Goal: Information Seeking & Learning: Learn about a topic

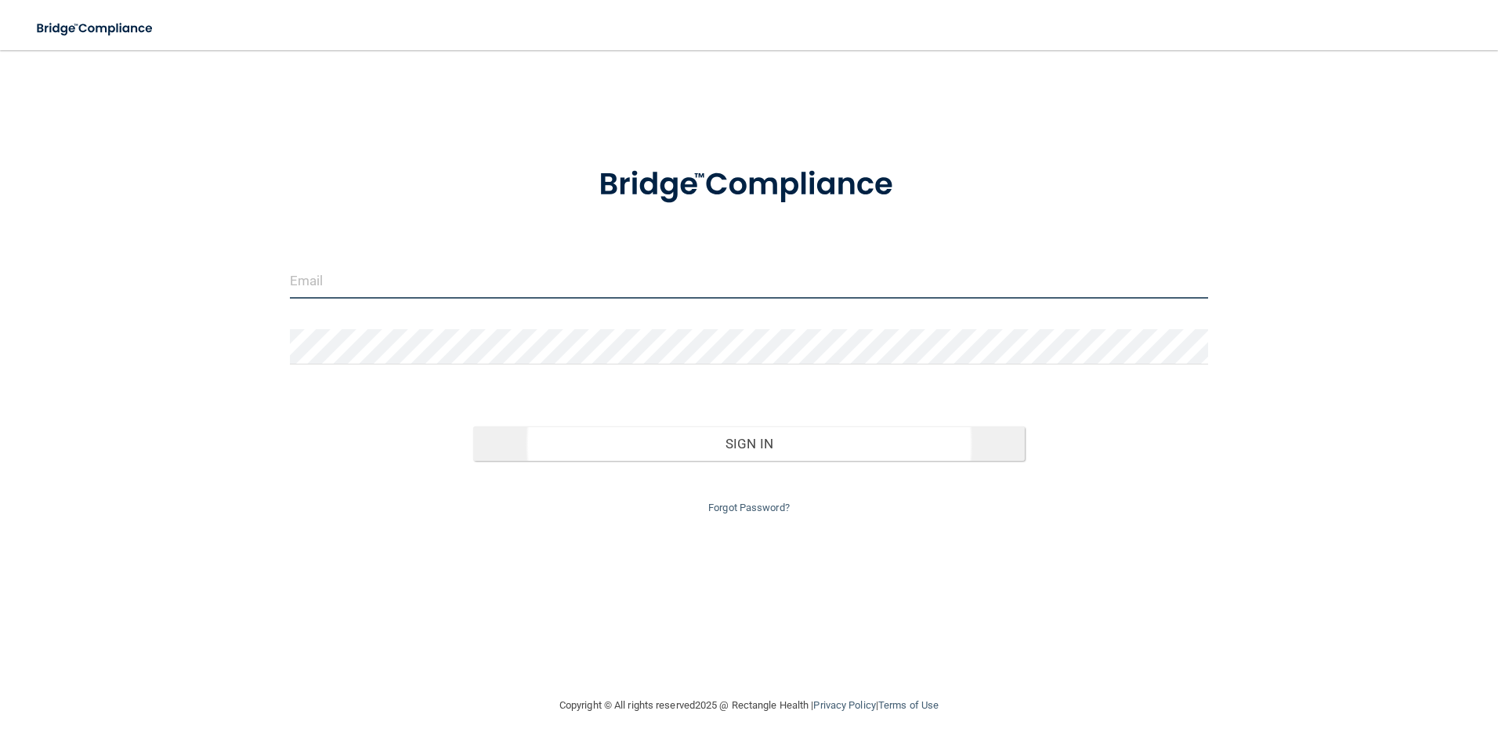
type input "[EMAIL_ADDRESS][DOMAIN_NAME]"
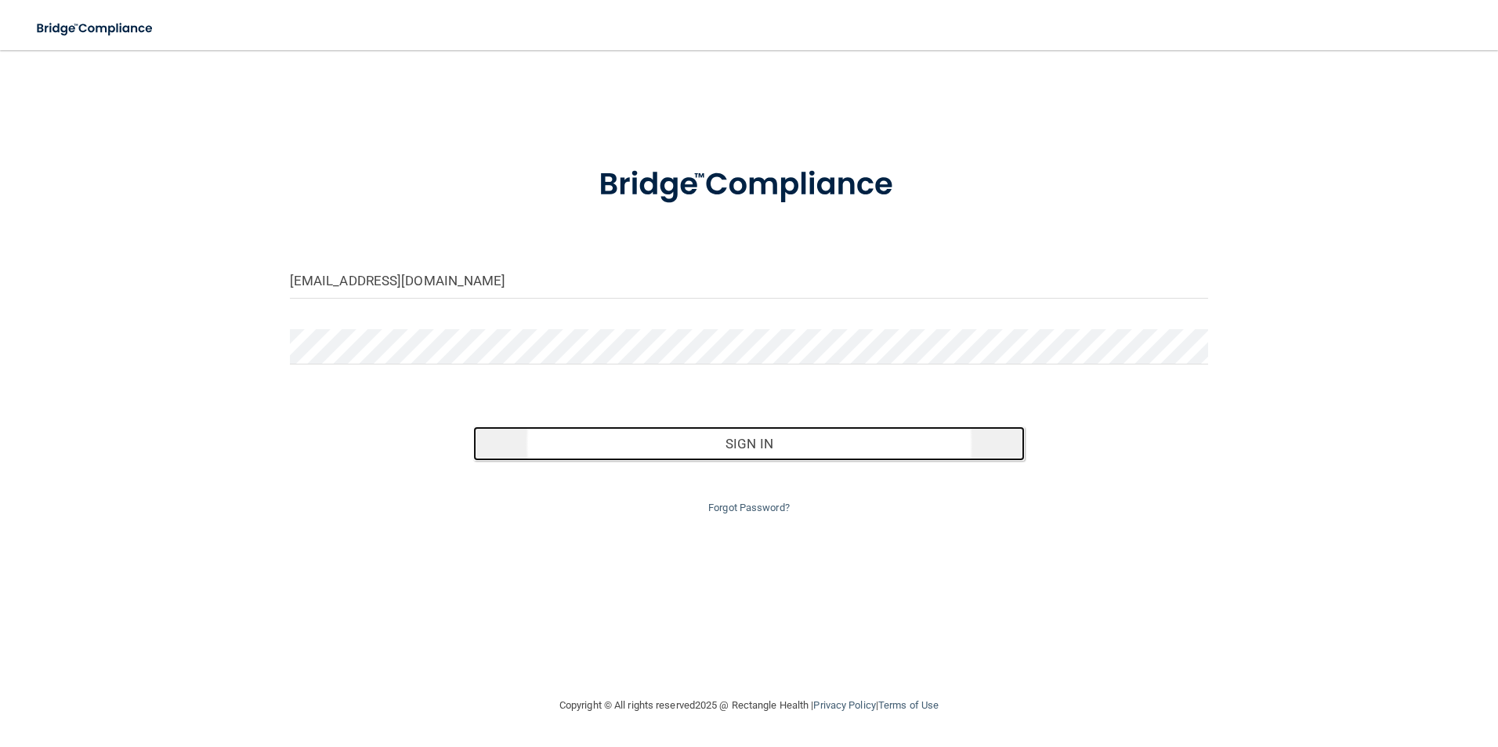
click at [694, 447] on button "Sign In" at bounding box center [749, 443] width 552 height 34
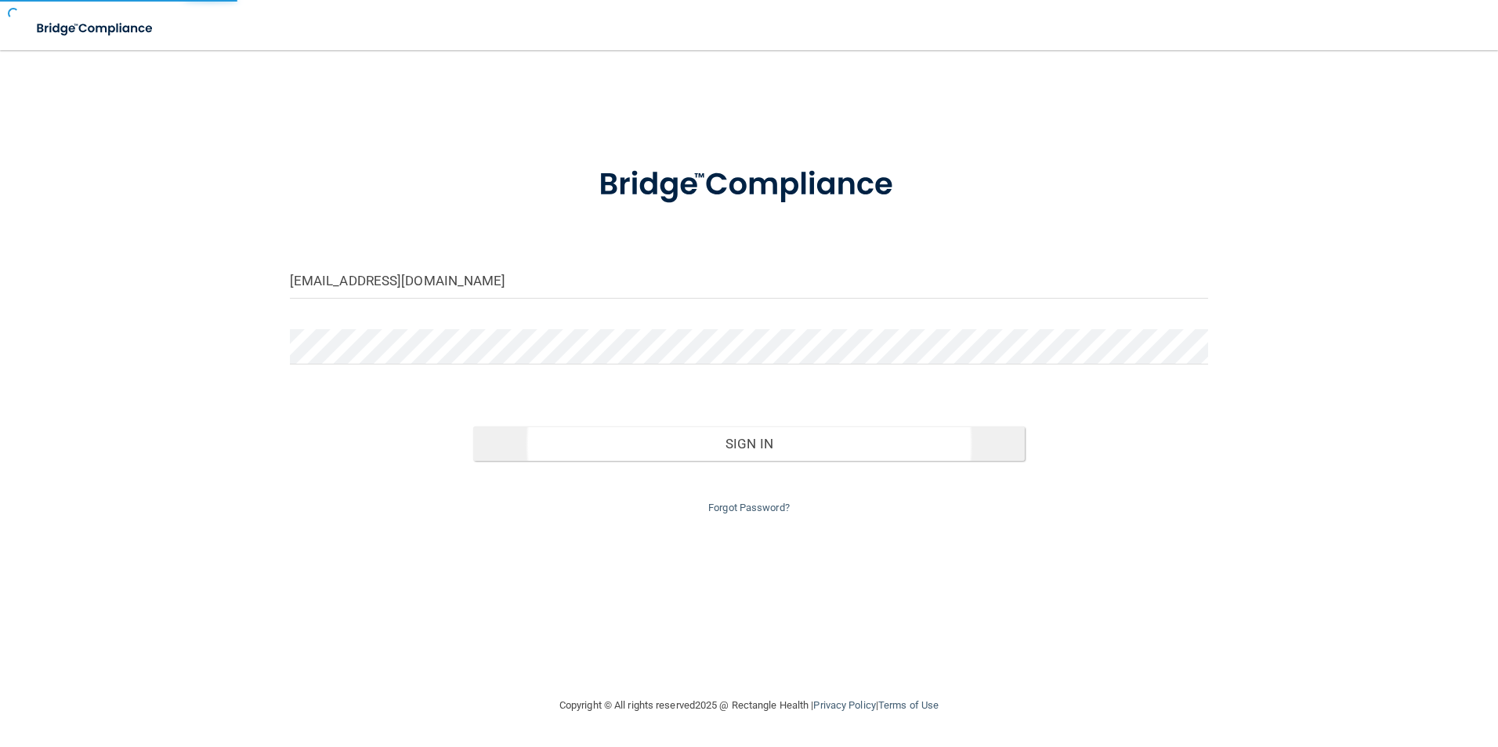
drag, startPoint x: 757, startPoint y: 425, endPoint x: 757, endPoint y: 433, distance: 8.6
click at [757, 430] on div "Sign In" at bounding box center [749, 428] width 943 height 66
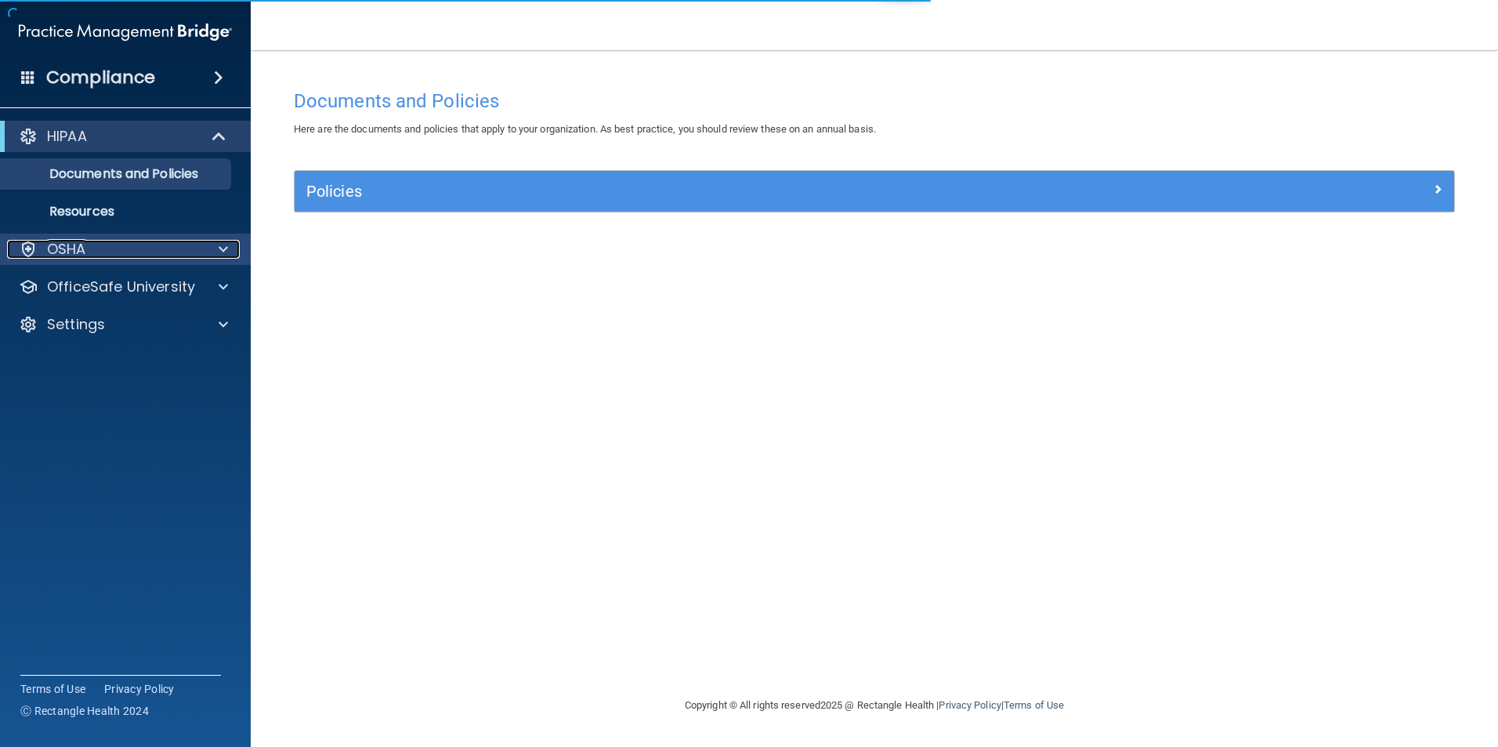
click at [171, 258] on div "OSHA" at bounding box center [104, 249] width 194 height 19
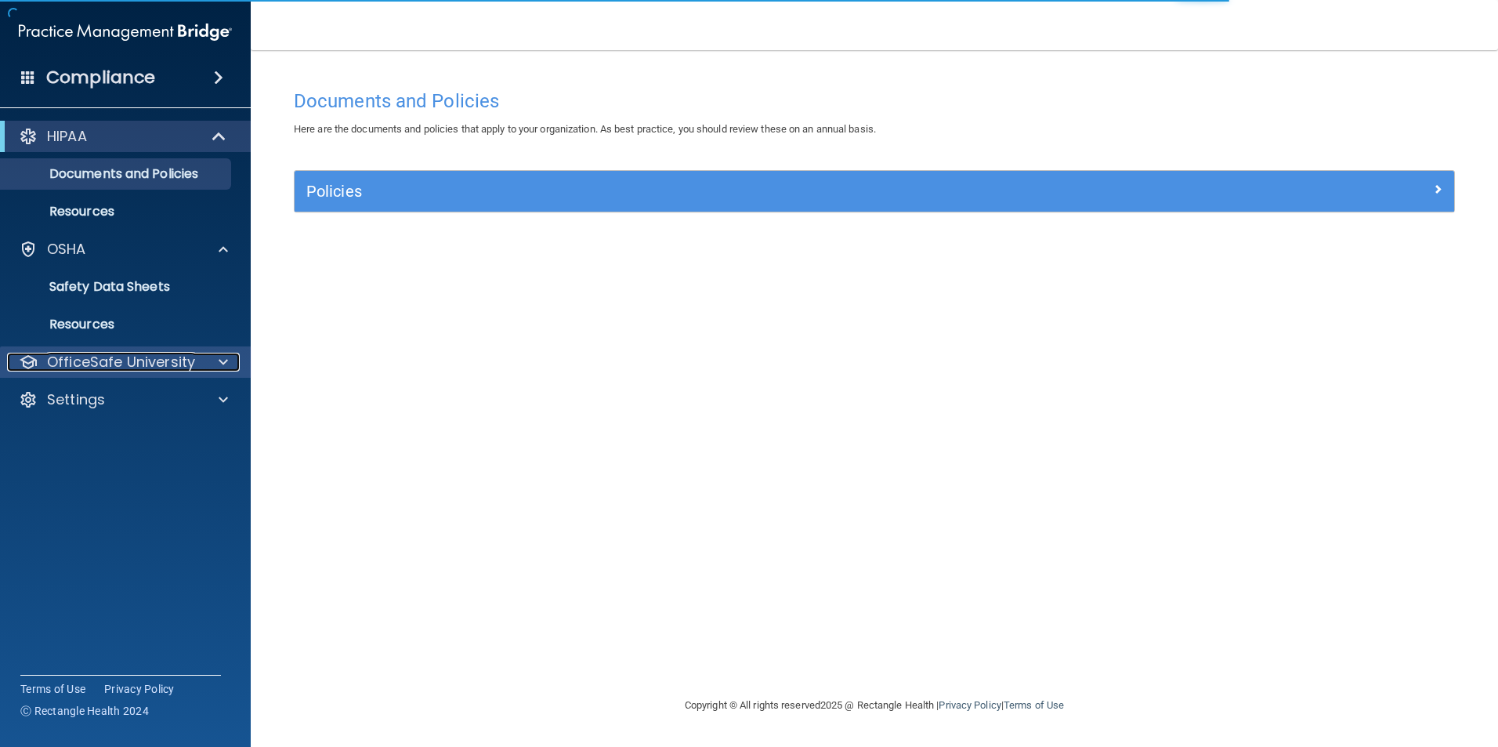
click at [150, 364] on p "OfficeSafe University" at bounding box center [121, 362] width 148 height 19
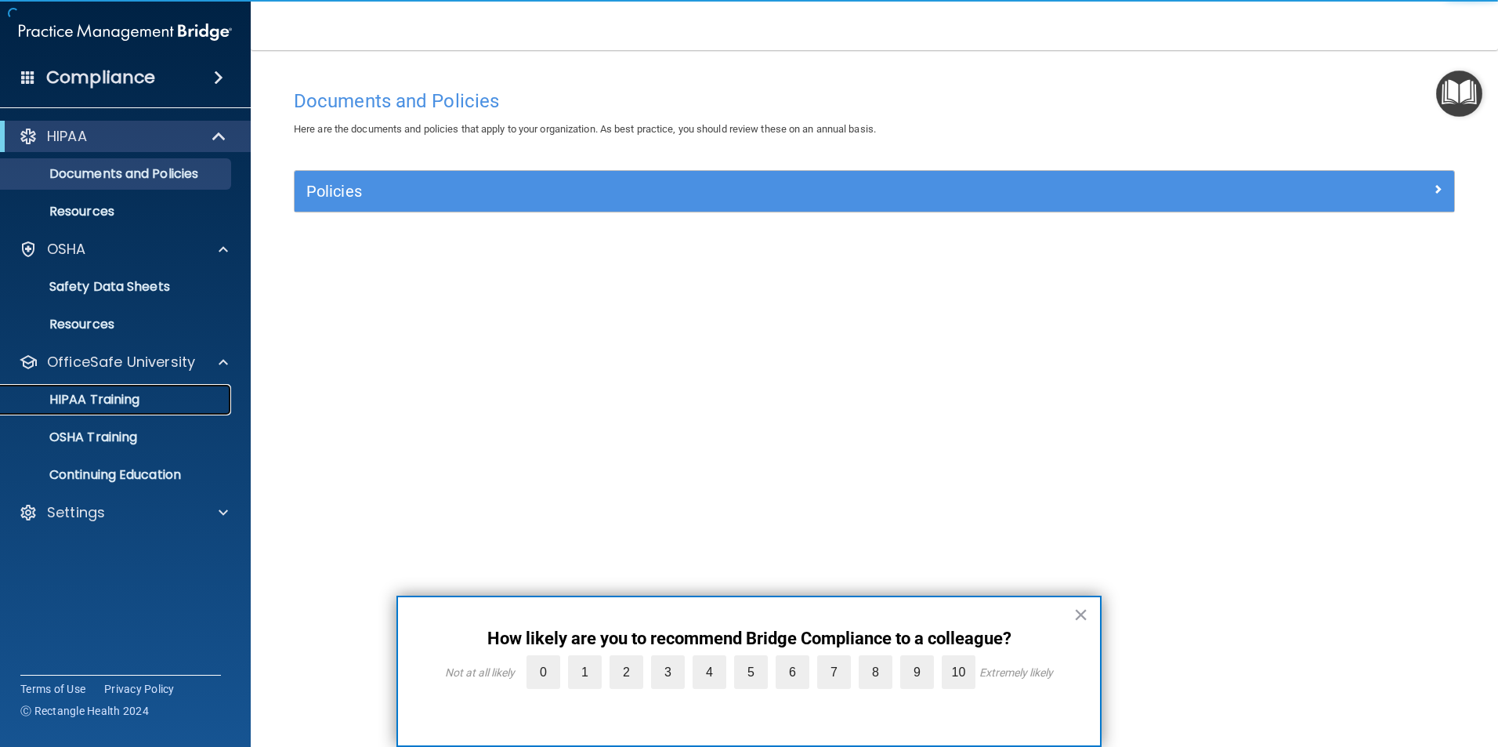
click at [136, 408] on p "HIPAA Training" at bounding box center [74, 400] width 129 height 16
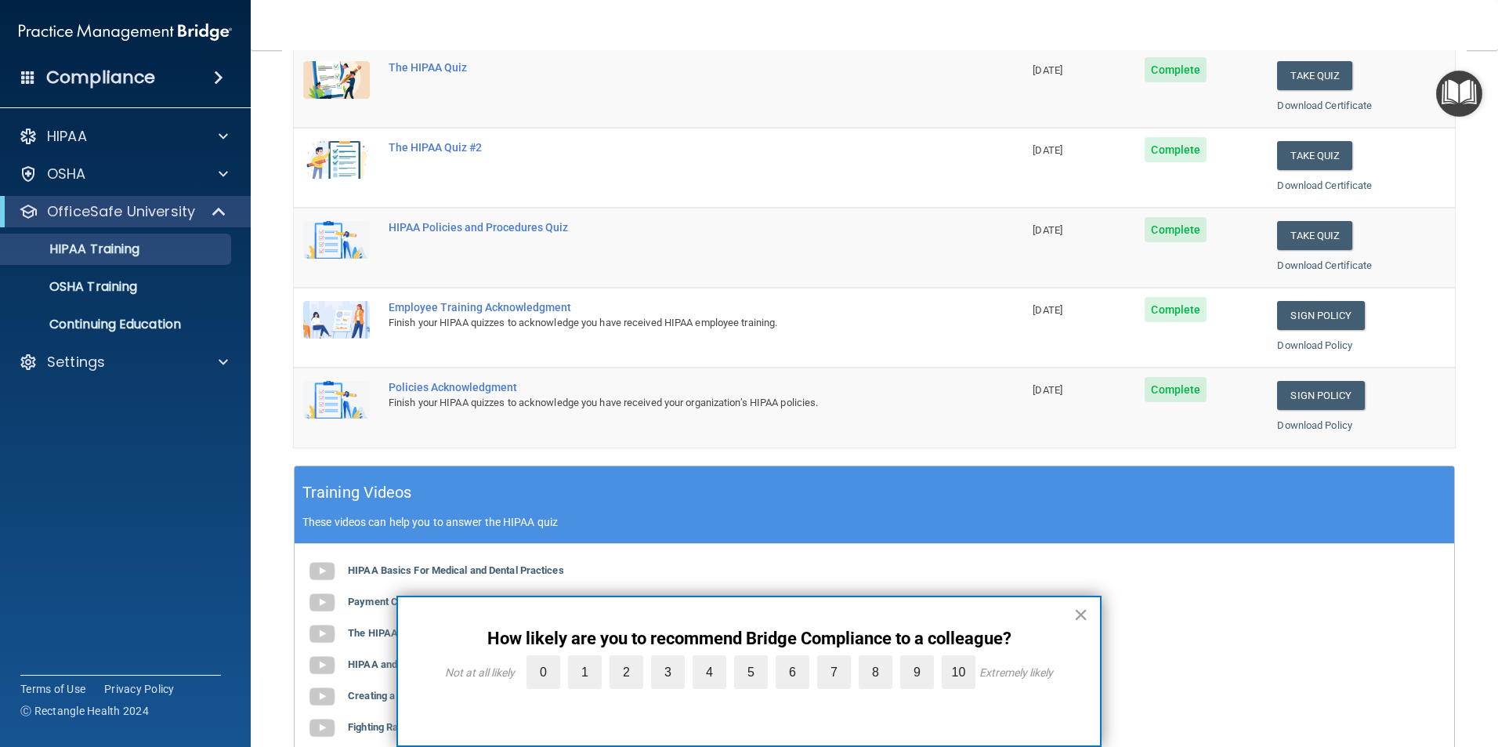
scroll to position [235, 0]
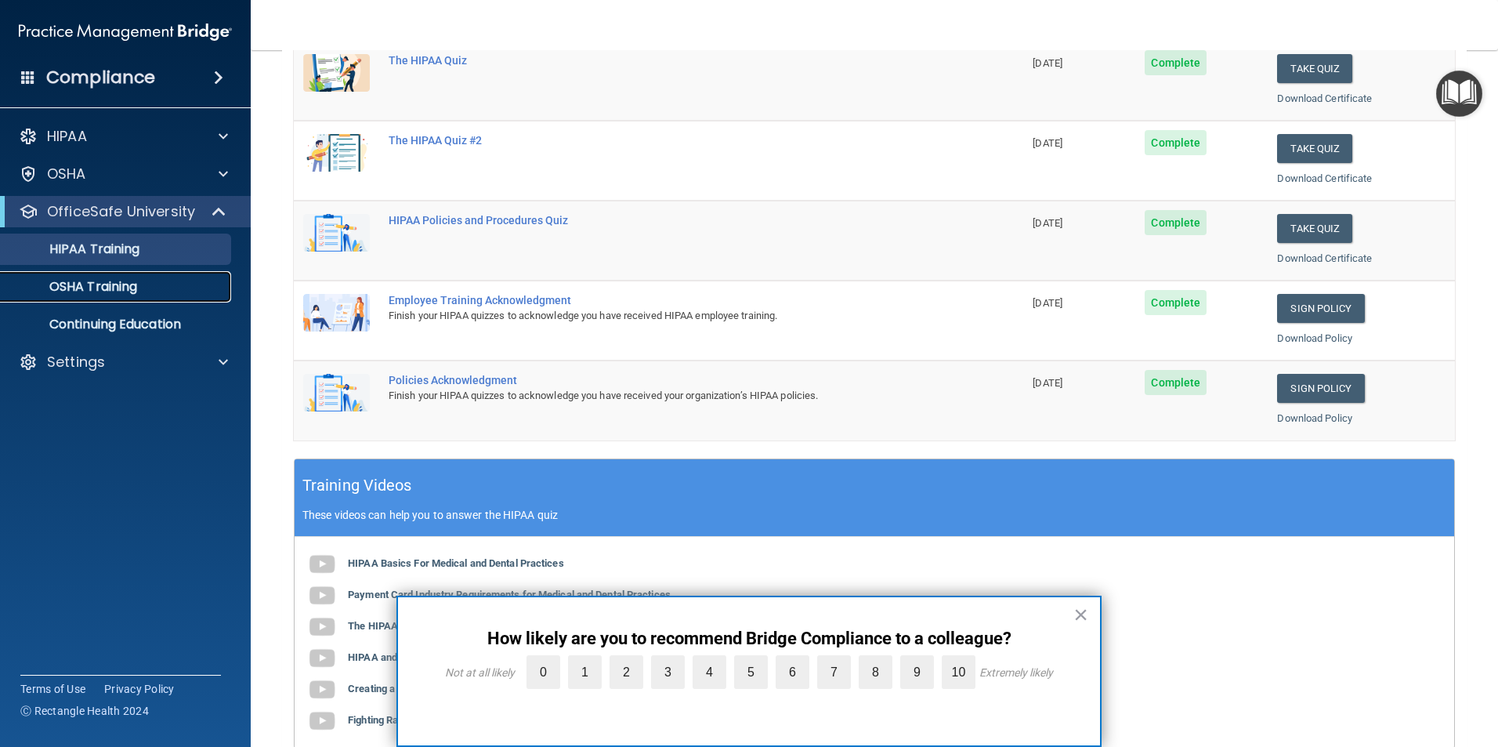
click at [125, 288] on p "OSHA Training" at bounding box center [73, 287] width 127 height 16
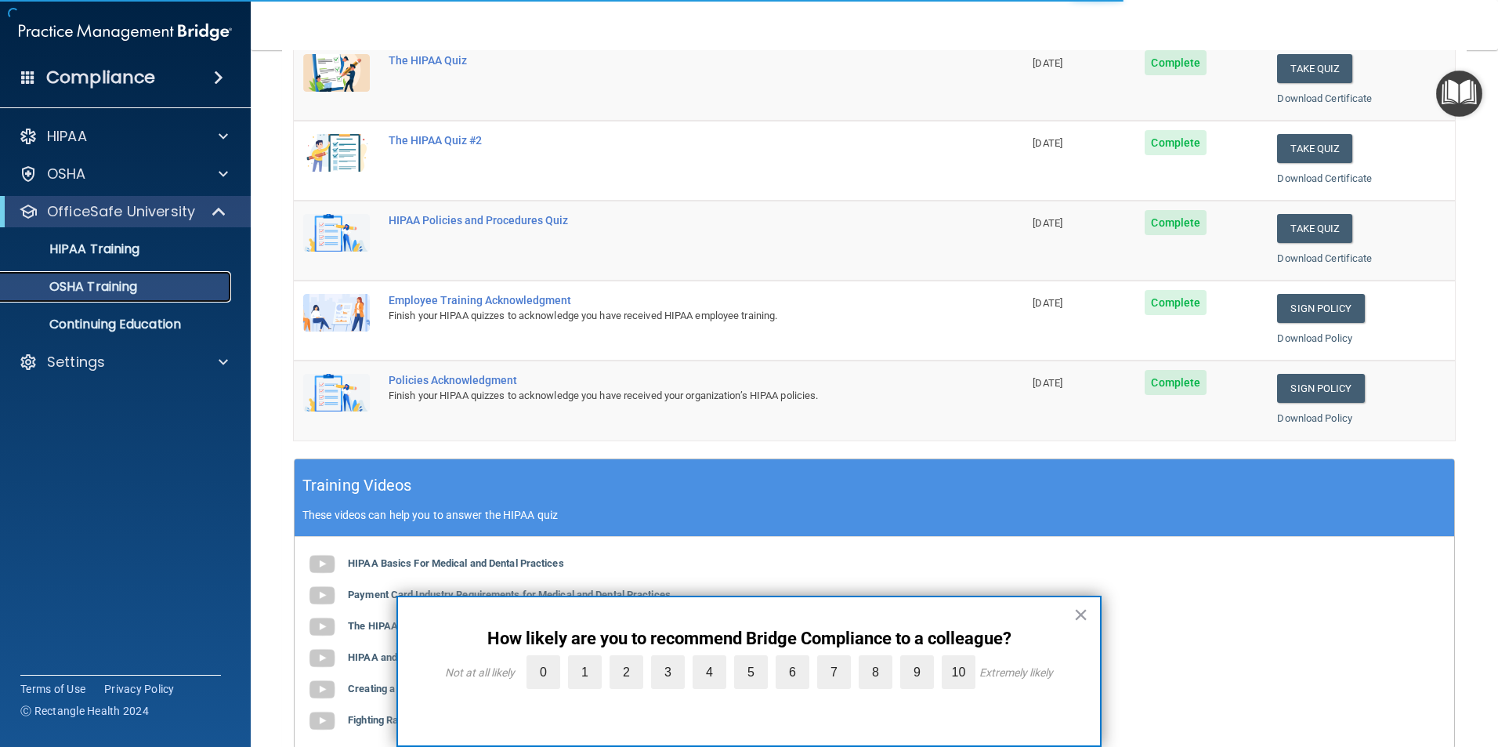
click at [127, 292] on p "OSHA Training" at bounding box center [73, 287] width 127 height 16
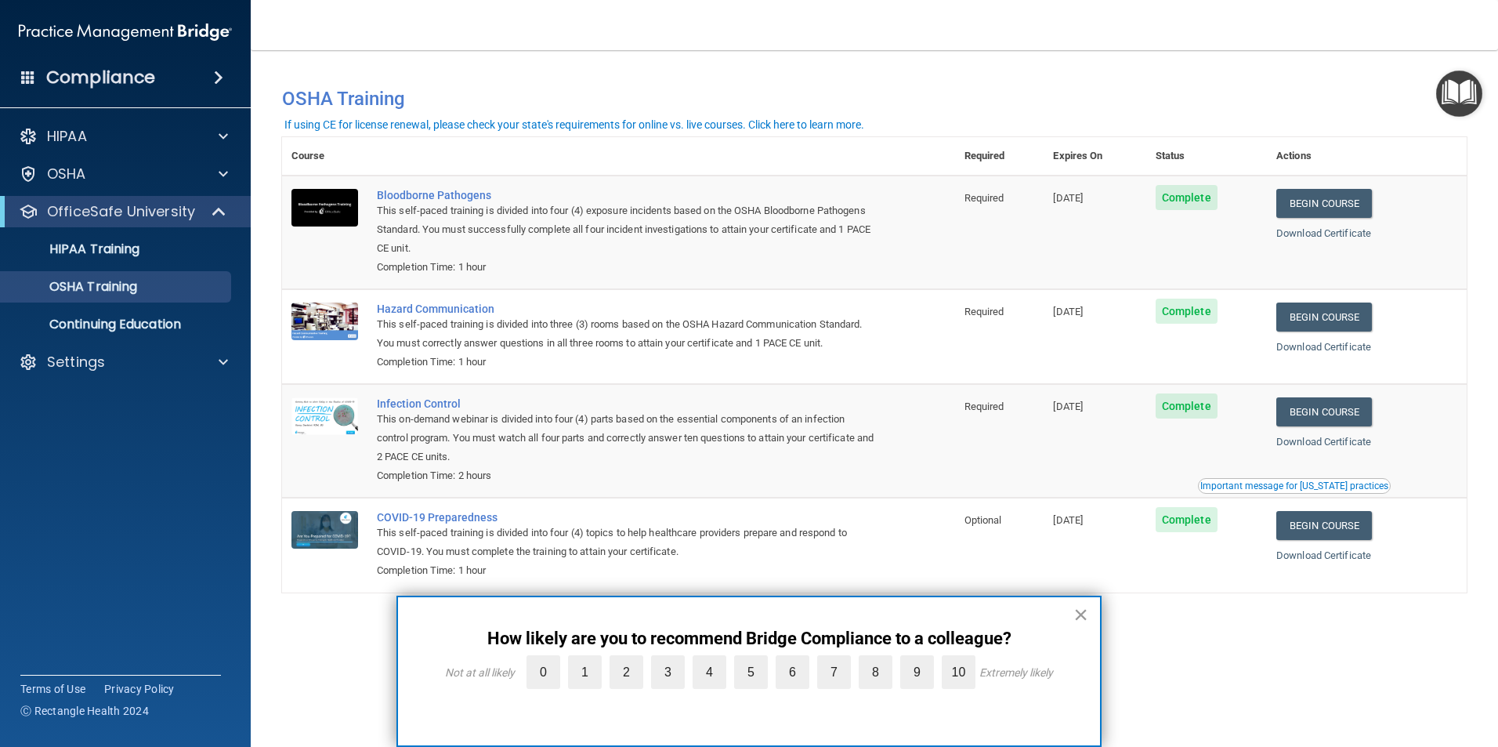
click at [1078, 618] on button "×" at bounding box center [1081, 614] width 15 height 25
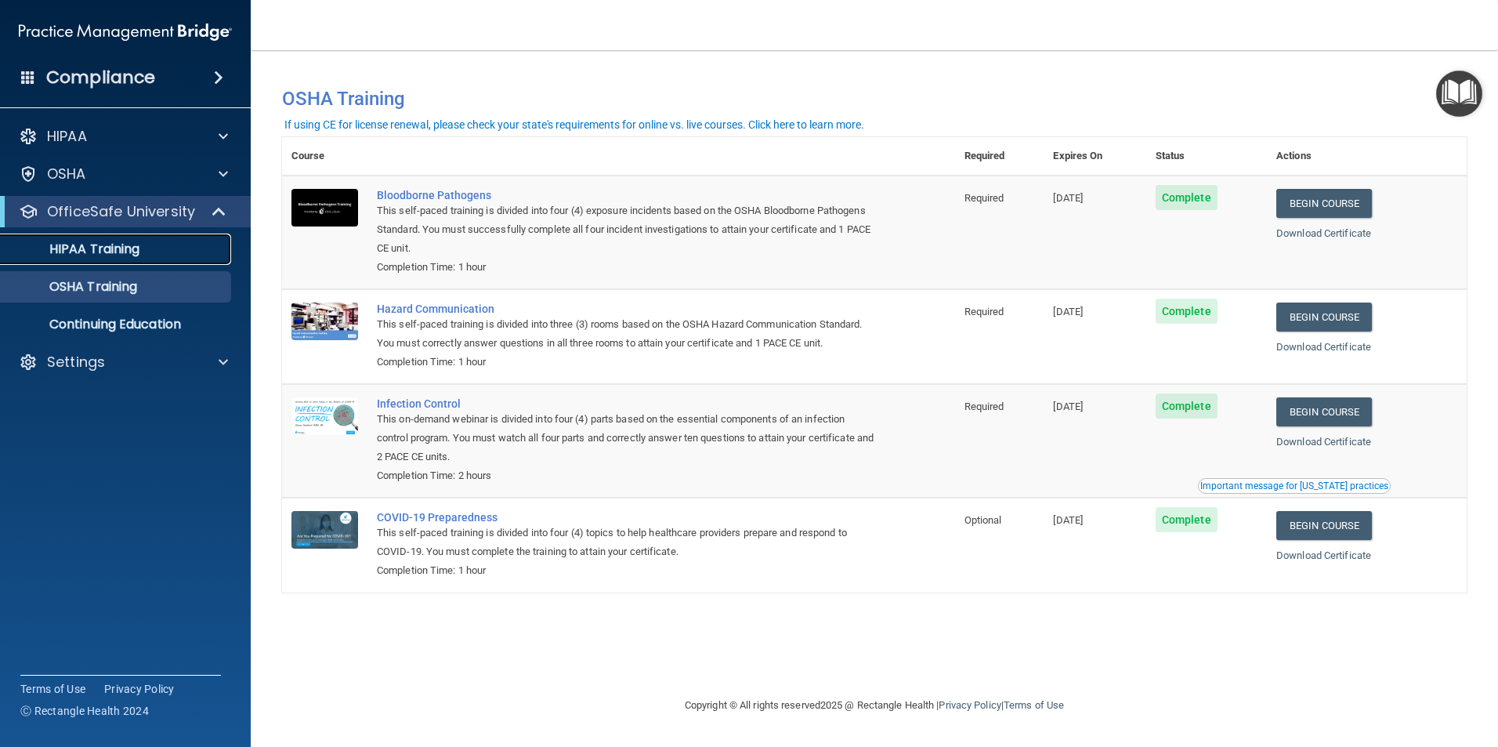
click at [180, 256] on div "HIPAA Training" at bounding box center [117, 249] width 214 height 16
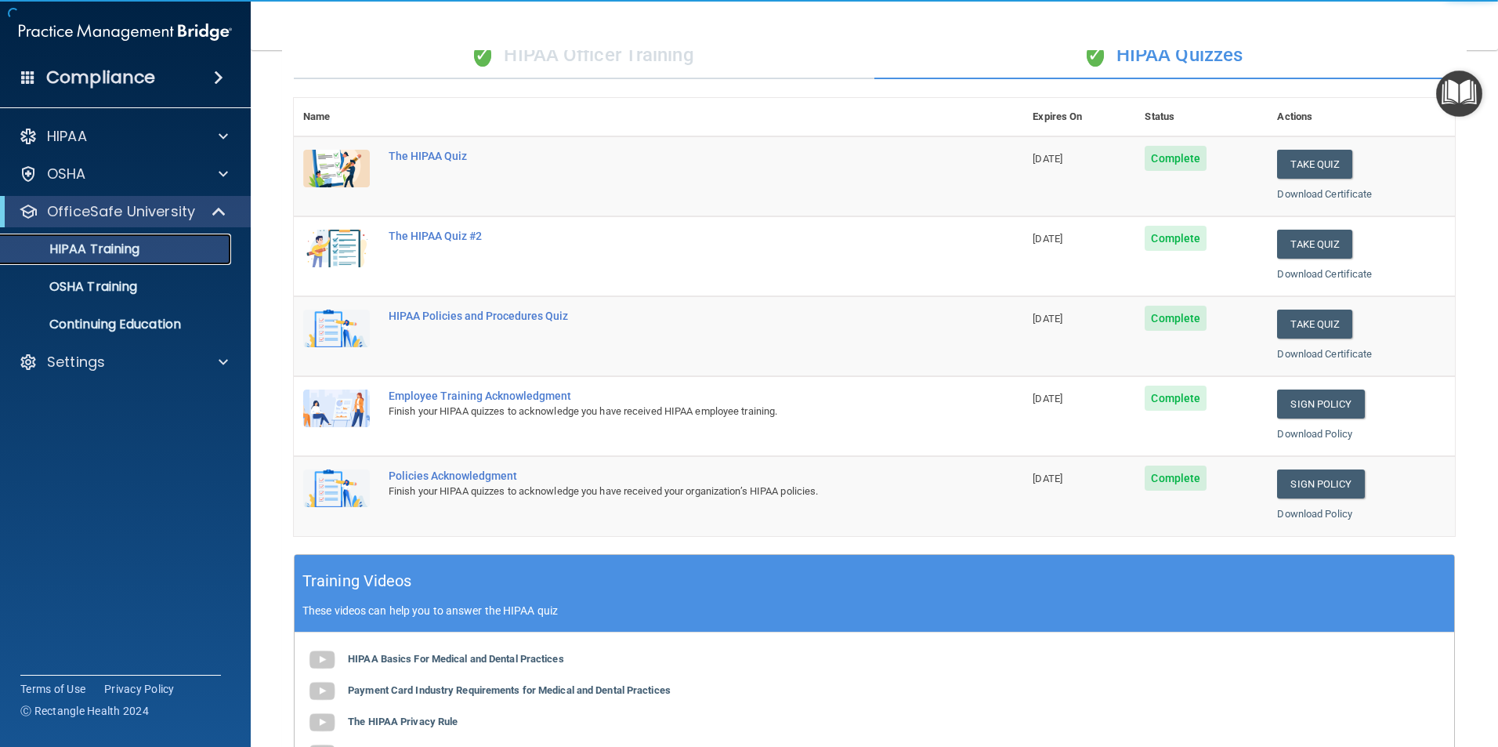
scroll to position [120, 0]
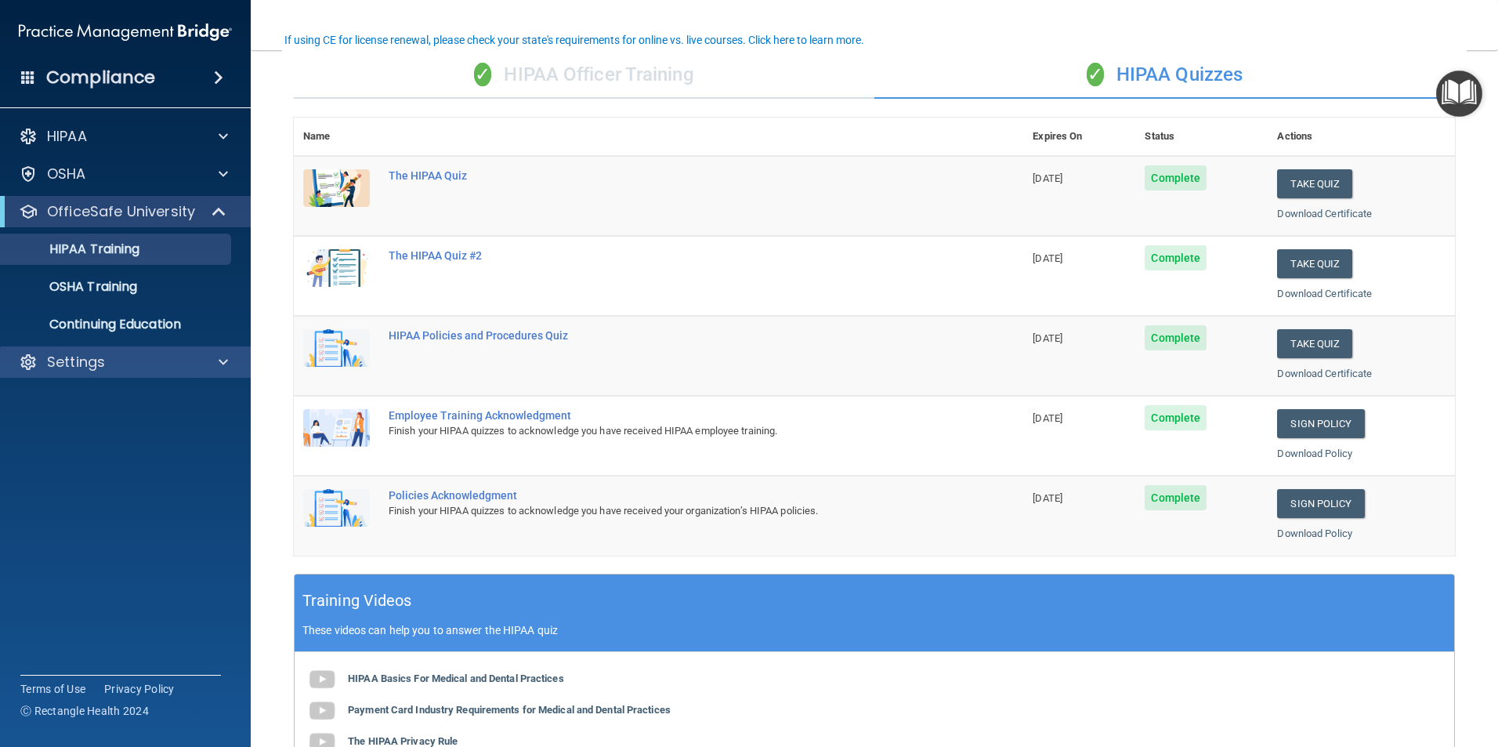
click at [141, 374] on div "Settings" at bounding box center [126, 361] width 252 height 31
click at [171, 314] on link "Continuing Education" at bounding box center [107, 324] width 247 height 31
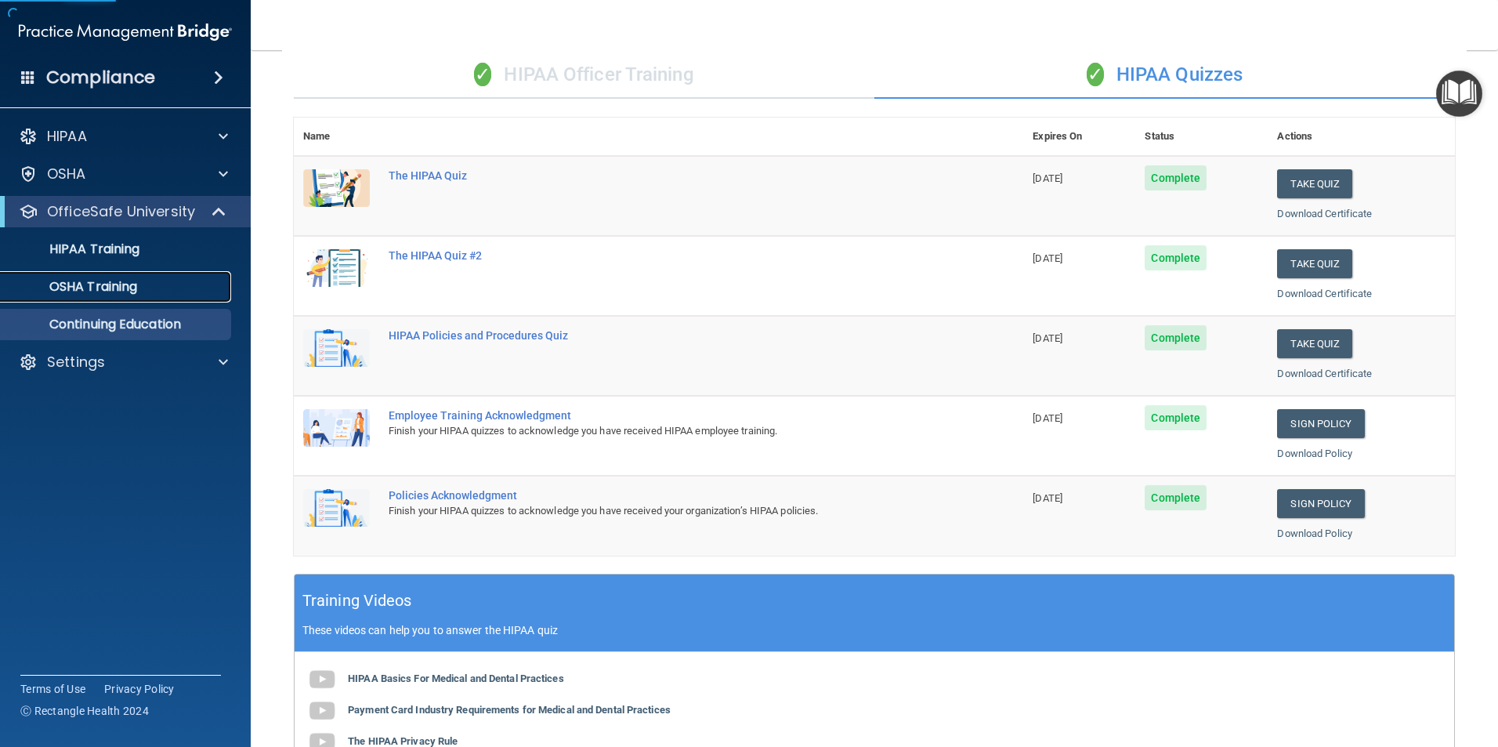
click at [182, 280] on div "OSHA Training" at bounding box center [117, 287] width 214 height 16
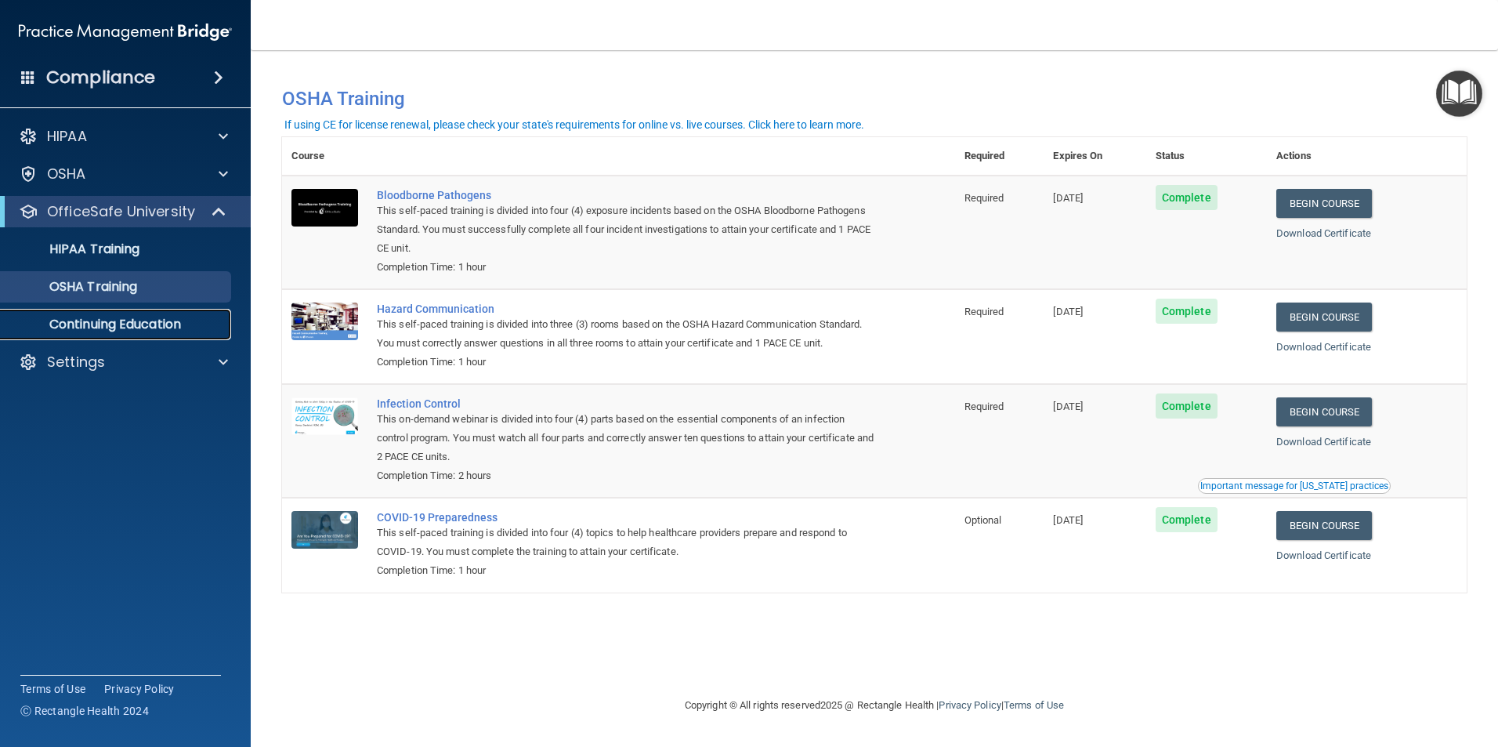
click at [132, 328] on p "Continuing Education" at bounding box center [117, 325] width 214 height 16
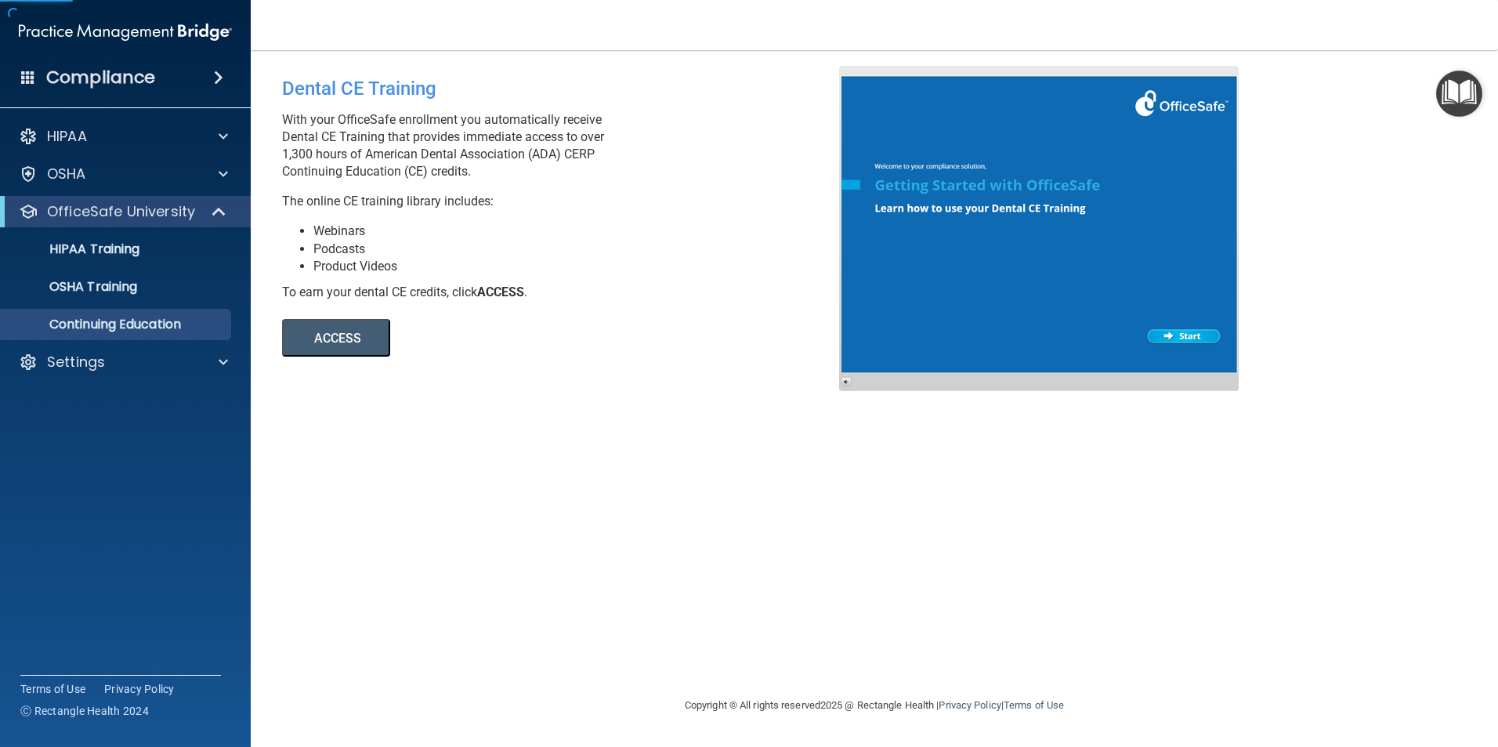
click at [339, 328] on button "ACCESS" at bounding box center [336, 338] width 108 height 38
click at [100, 275] on link "OSHA Training" at bounding box center [107, 286] width 247 height 31
